Goal: Check status: Check status

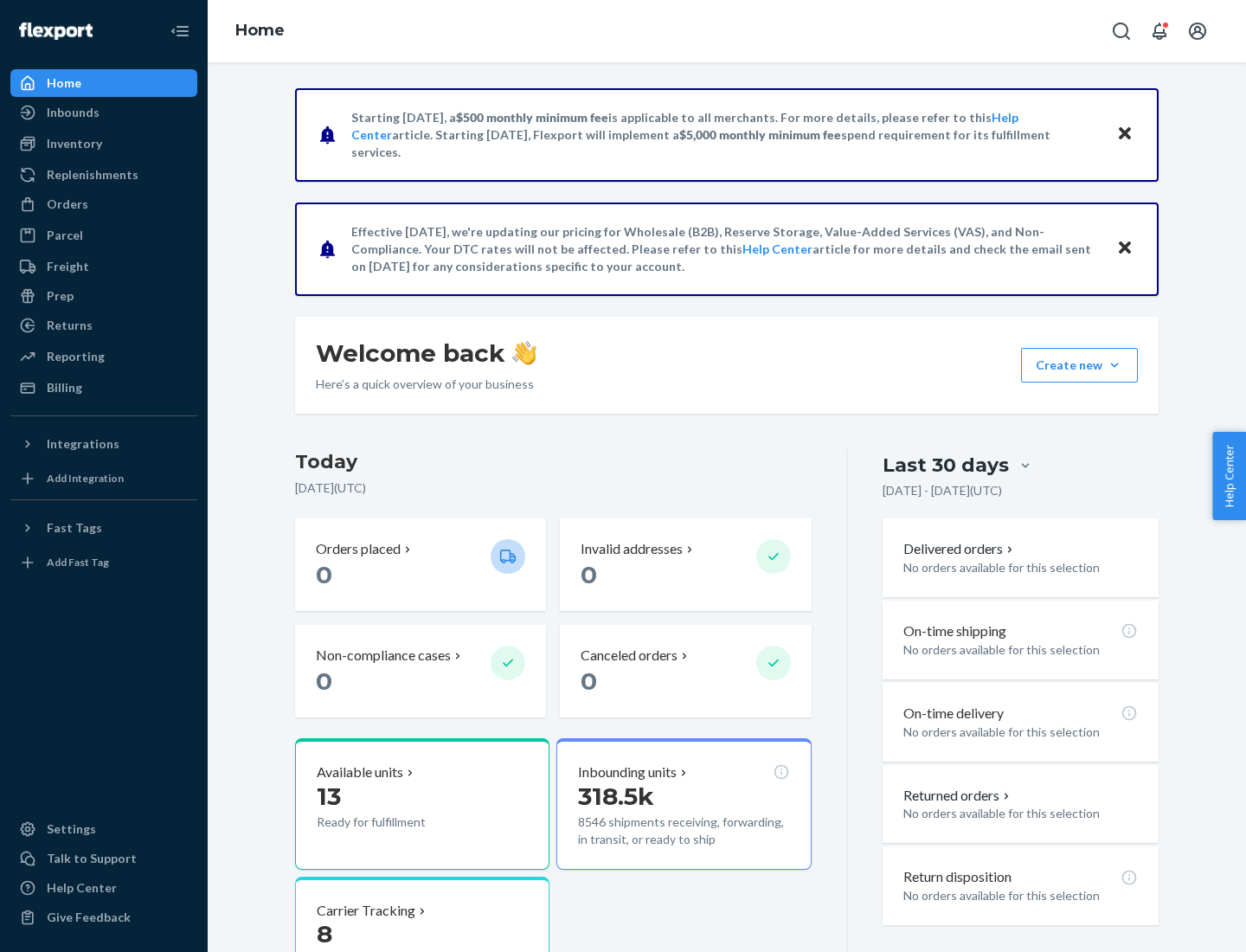
click at [1115, 365] on button "Create new Create new inbound Create new order Create new product" at bounding box center [1079, 365] width 117 height 35
click at [59, 295] on div "Prep" at bounding box center [60, 296] width 27 height 17
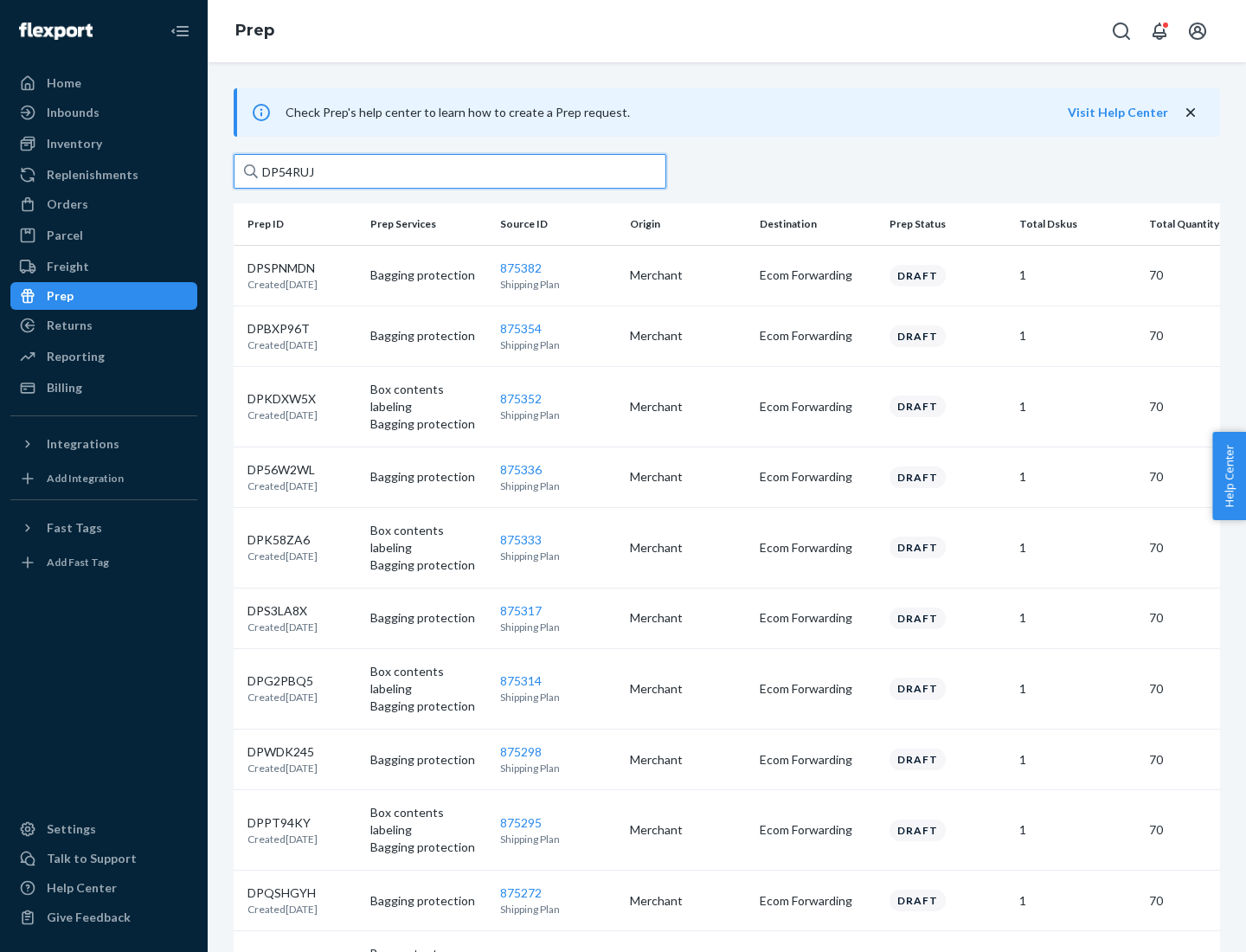
type input "DP54RUJL"
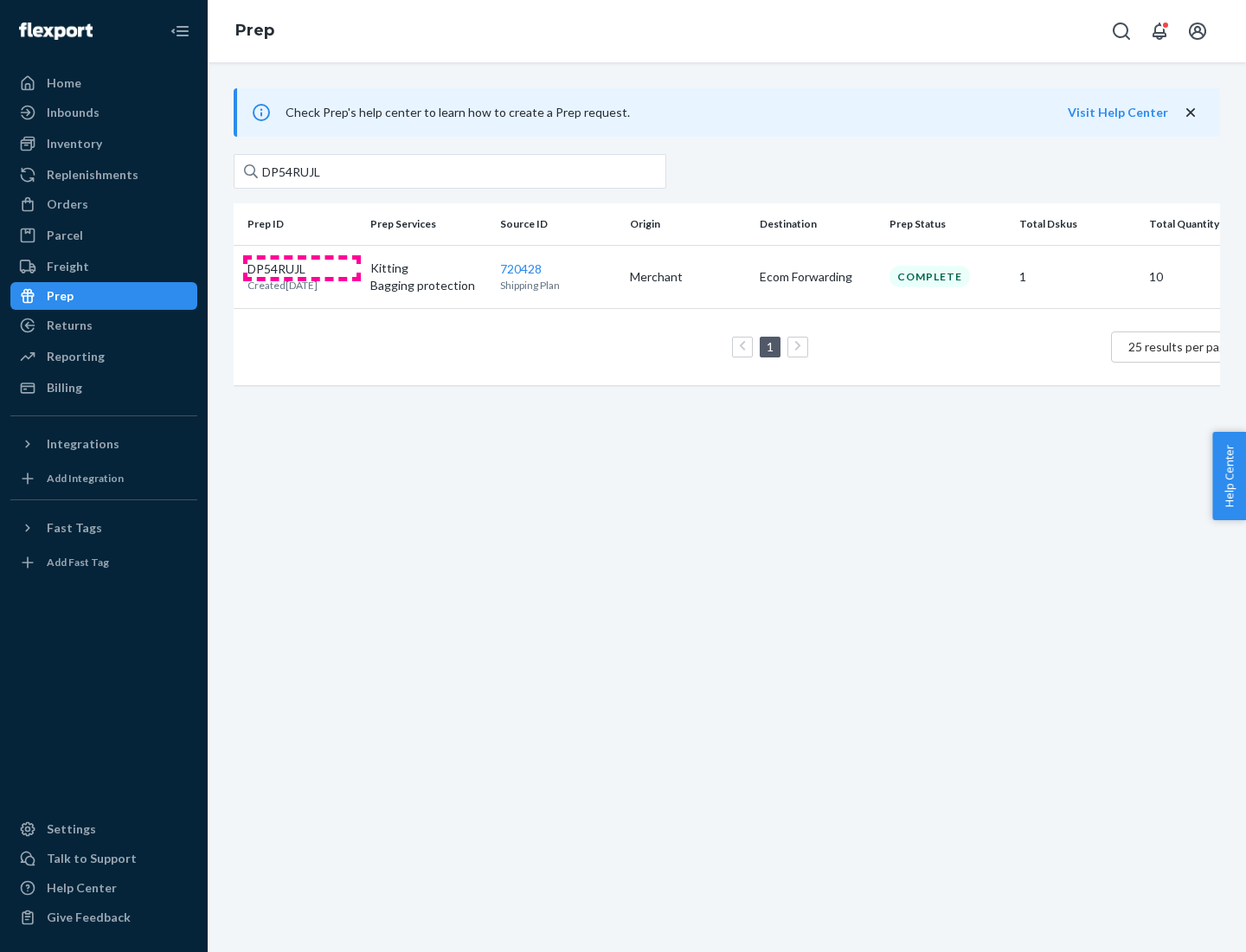
click at [302, 267] on p "DP54RUJL" at bounding box center [282, 269] width 71 height 17
